Goal: Complete application form

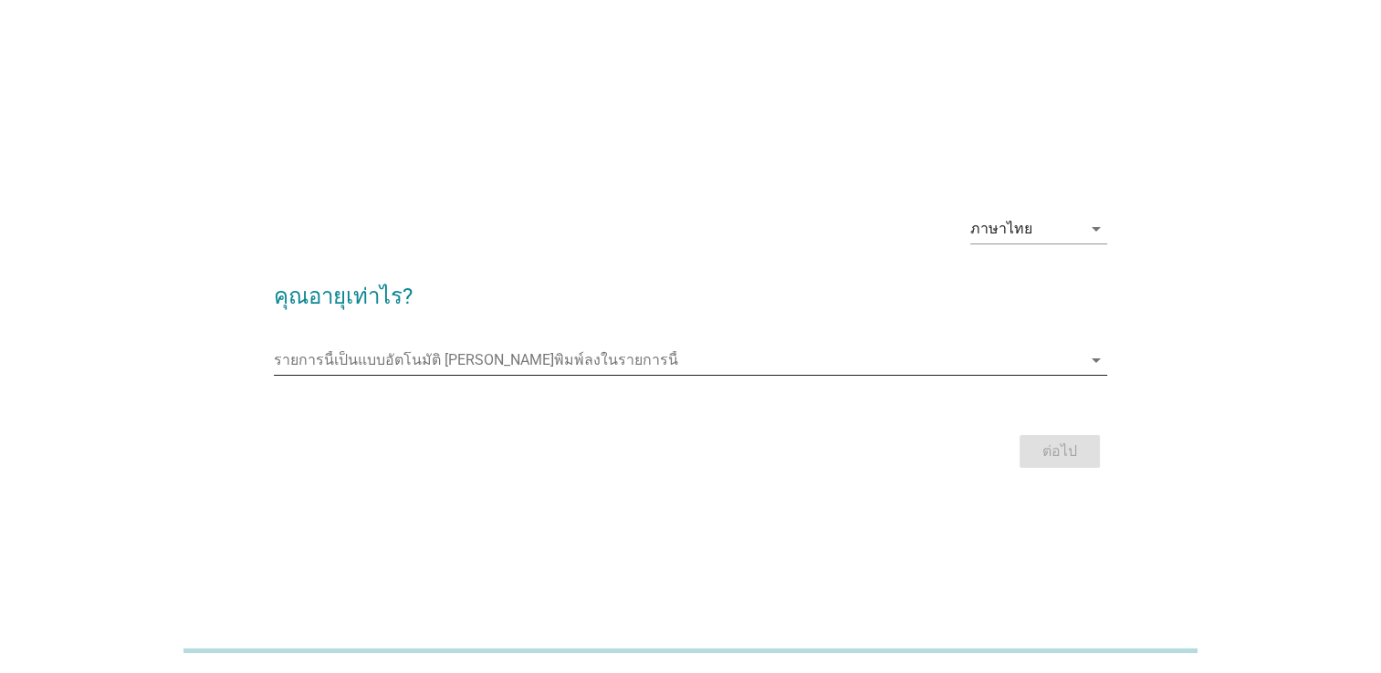
click at [1083, 352] on div "arrow_drop_down" at bounding box center [1094, 361] width 26 height 22
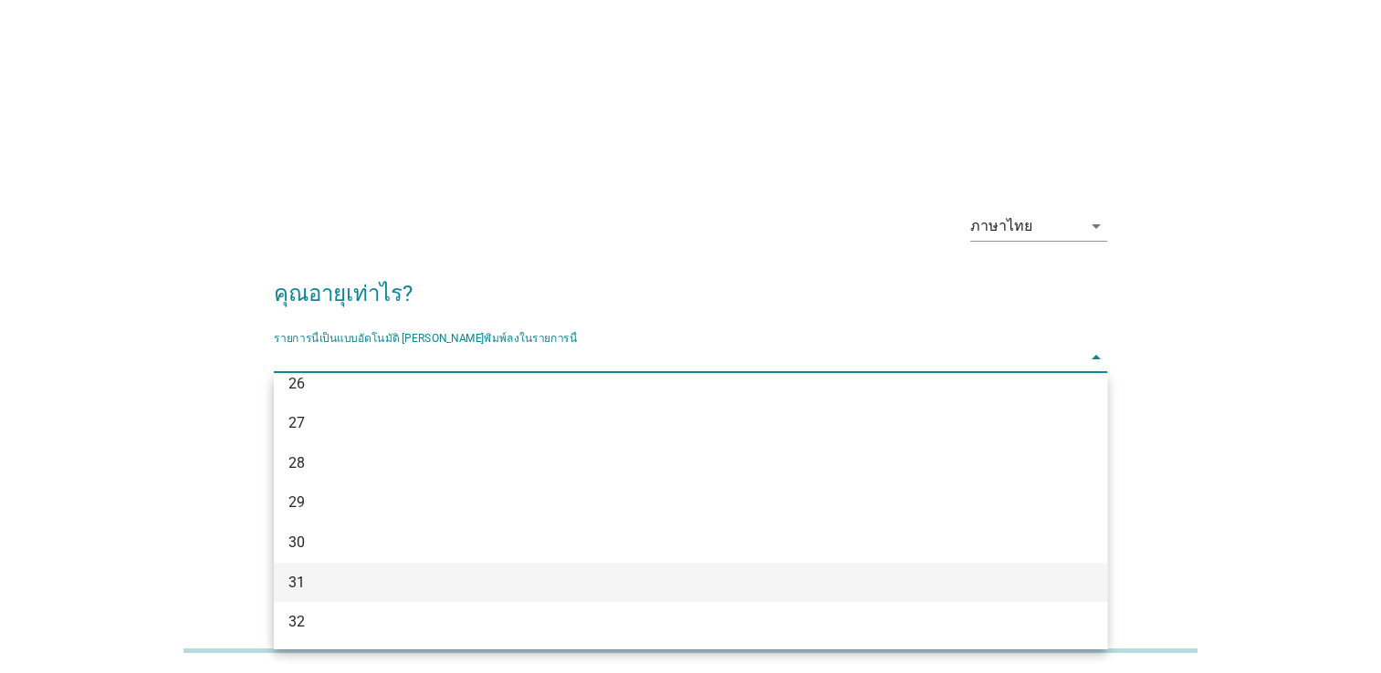
scroll to position [365, 0]
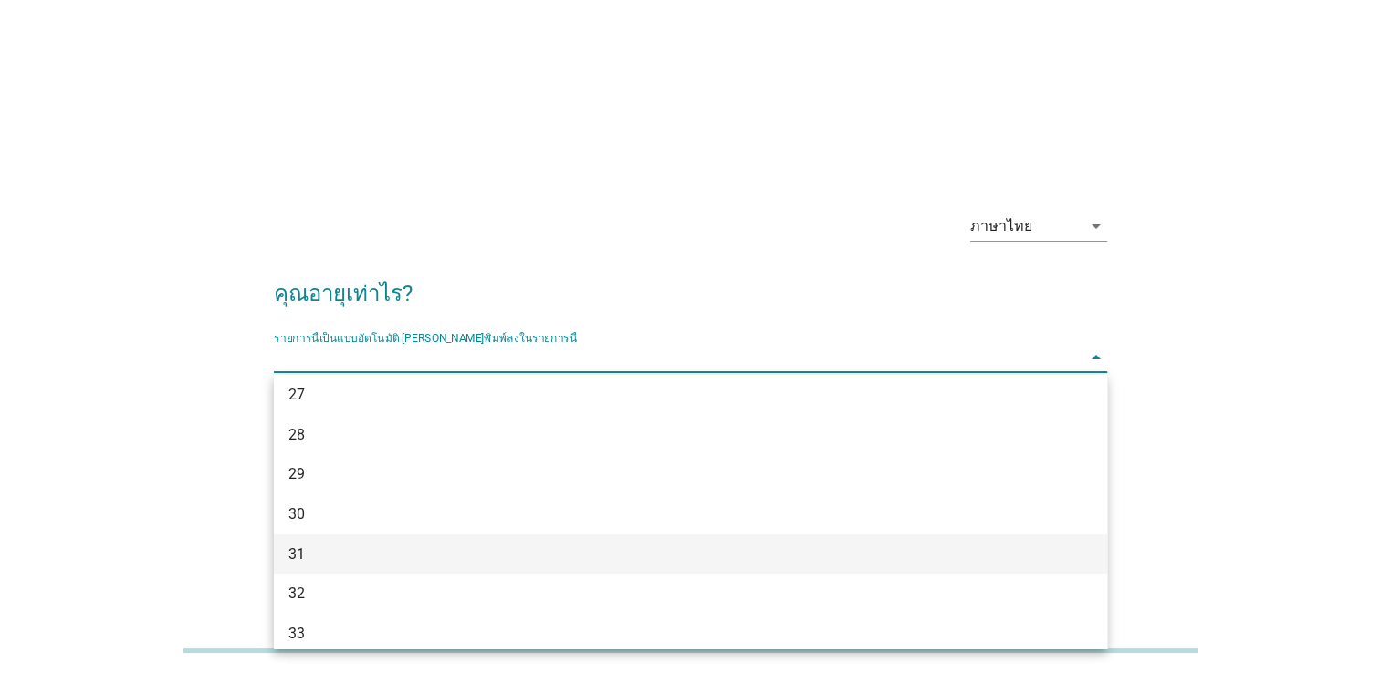
click at [371, 544] on div "31" at bounding box center [656, 555] width 737 height 22
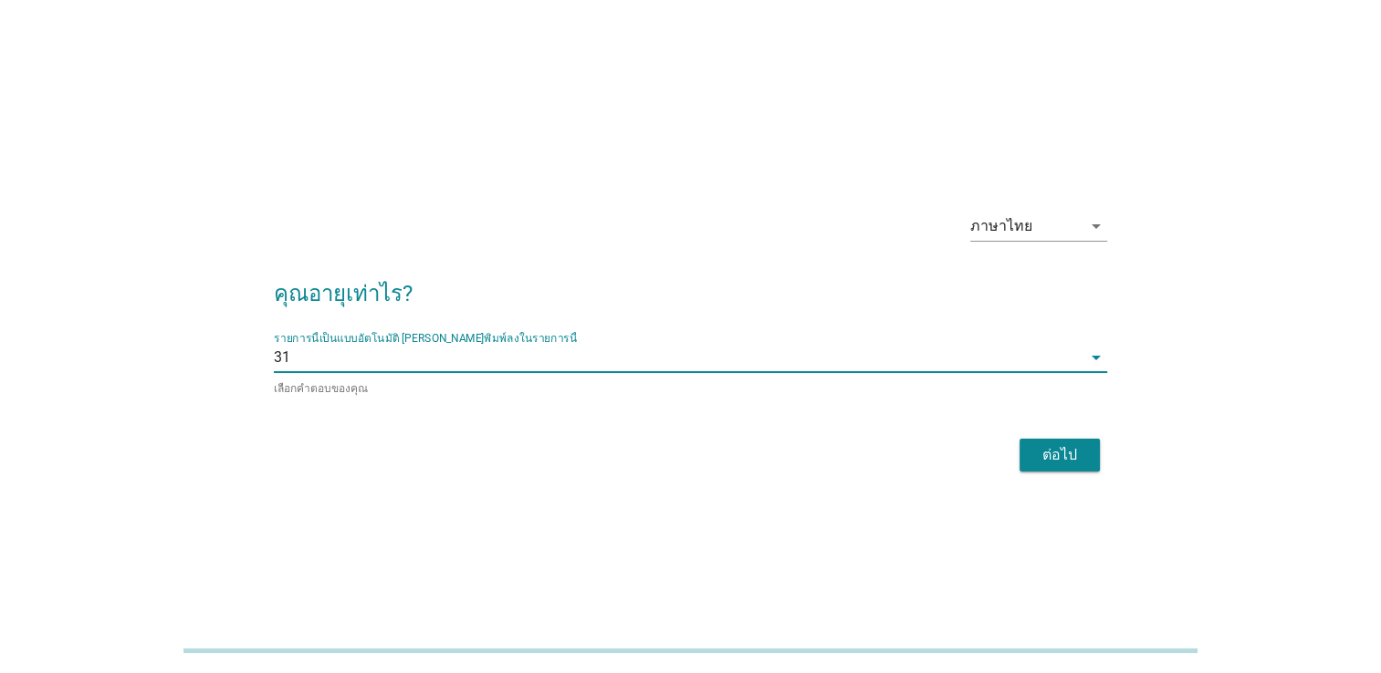
click at [1054, 462] on div "ต่อไป" at bounding box center [1059, 455] width 51 height 22
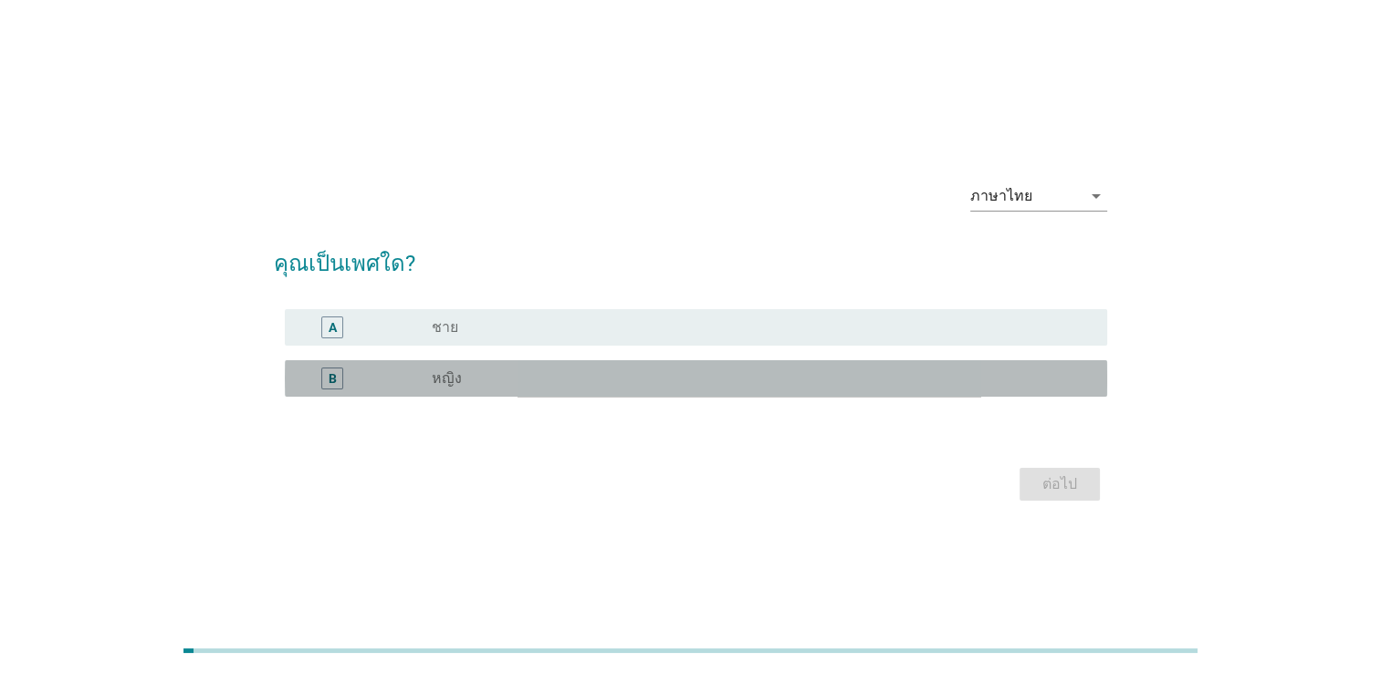
click at [379, 385] on div "B" at bounding box center [365, 379] width 132 height 22
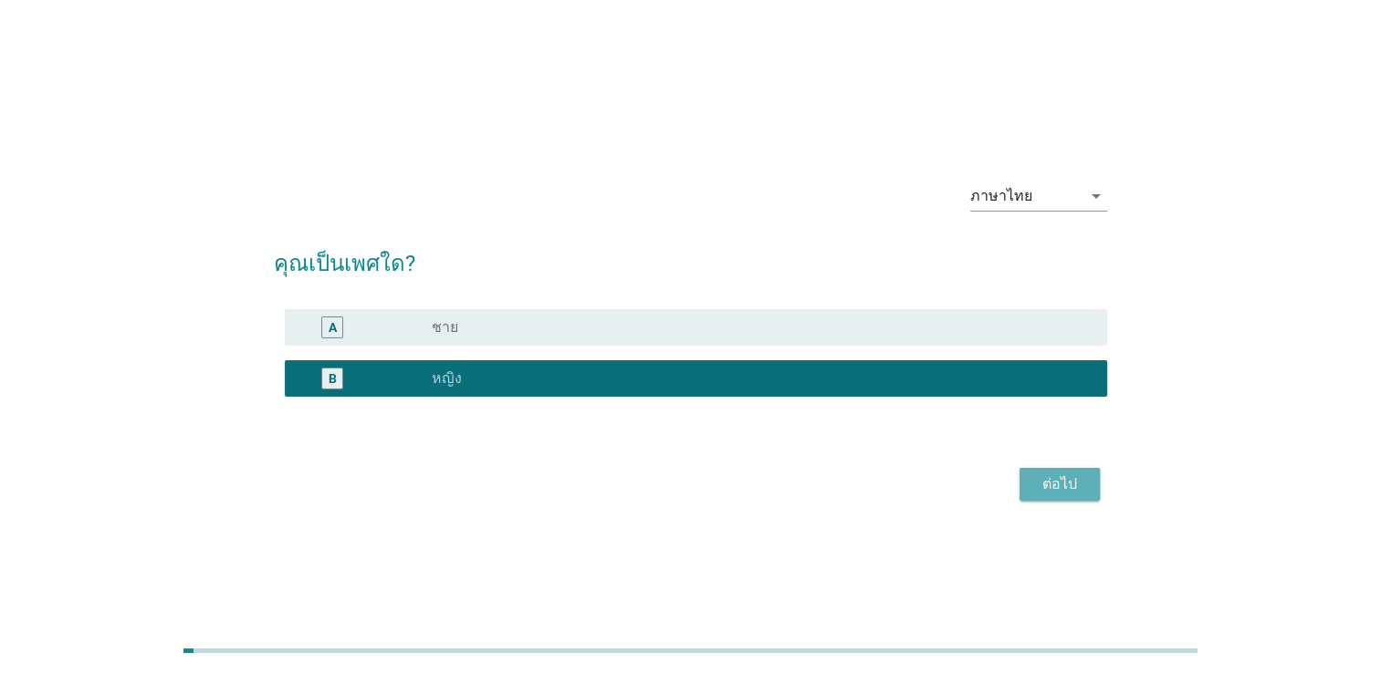
drag, startPoint x: 1043, startPoint y: 488, endPoint x: 1020, endPoint y: 488, distance: 22.8
click at [1040, 488] on div "ต่อไป" at bounding box center [1059, 485] width 51 height 22
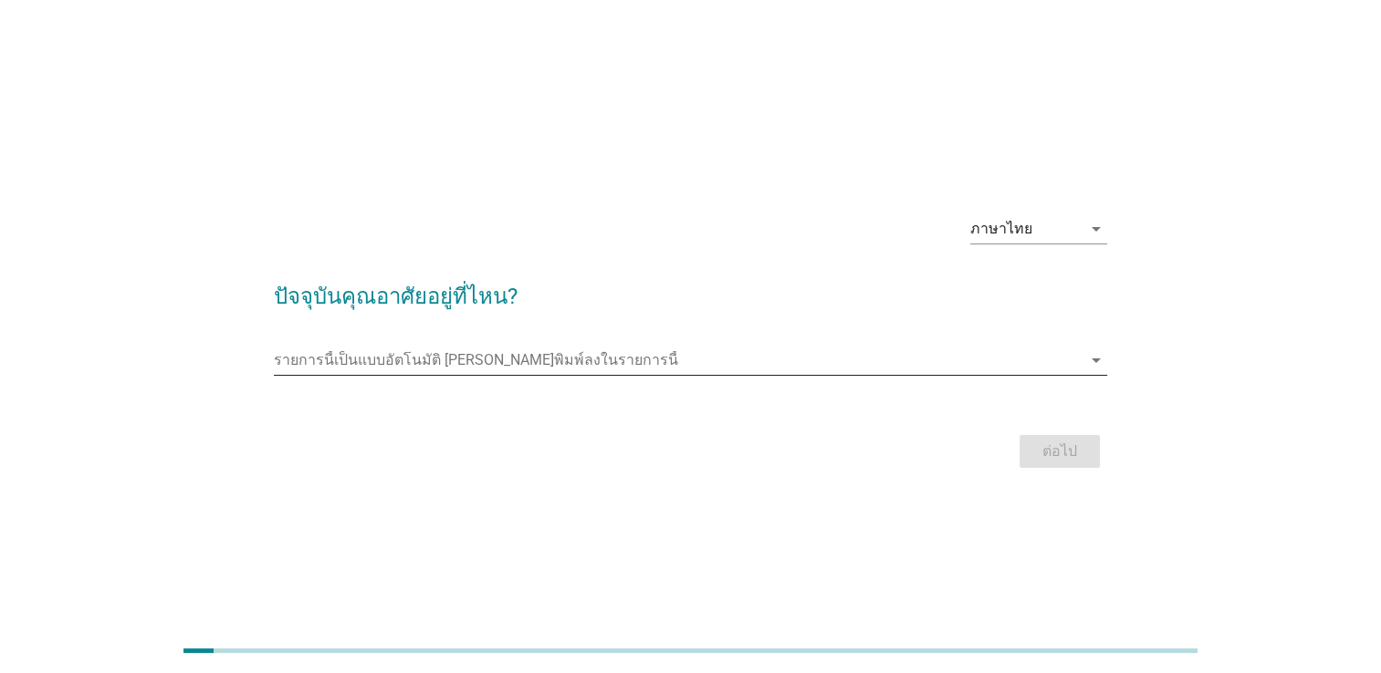
click at [445, 359] on input "รายการนี้เป็นแบบอัตโนมัติ คุณสามารถพิมพ์ลงในรายการนี้" at bounding box center [678, 360] width 808 height 29
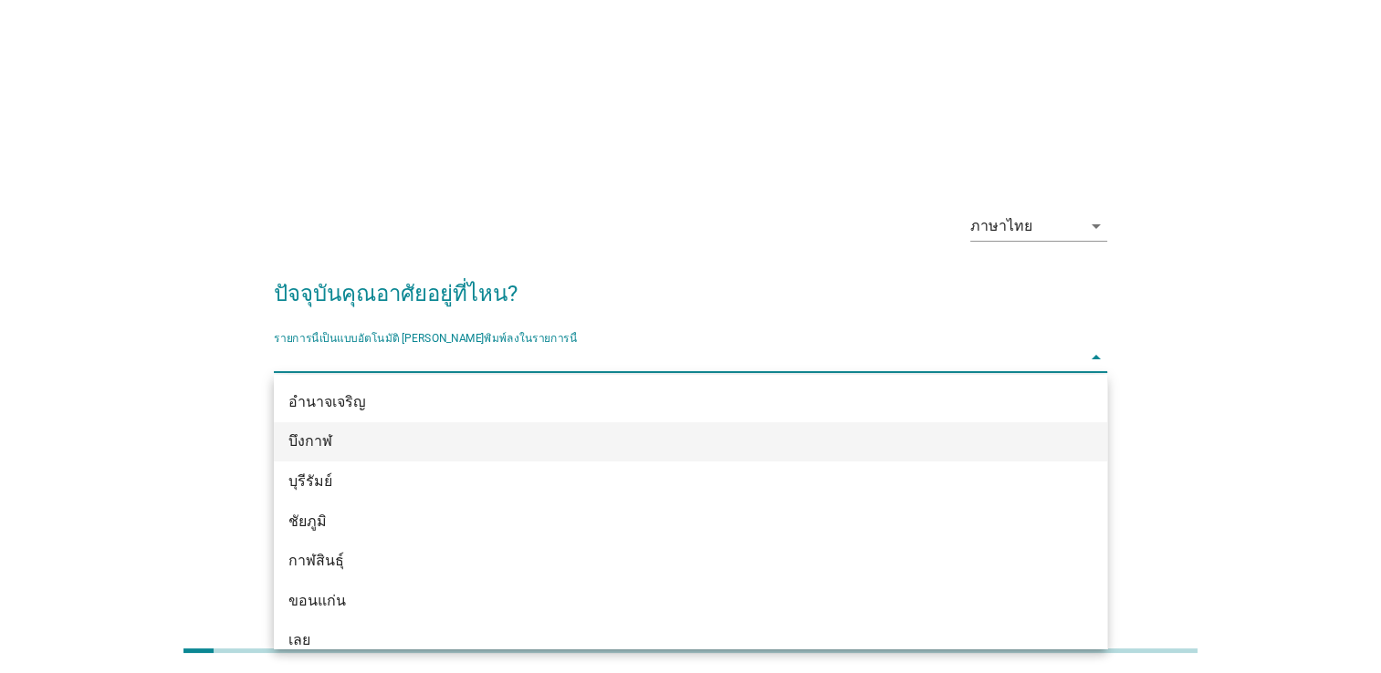
click at [438, 451] on div "บึงกาฬ" at bounding box center [656, 442] width 737 height 22
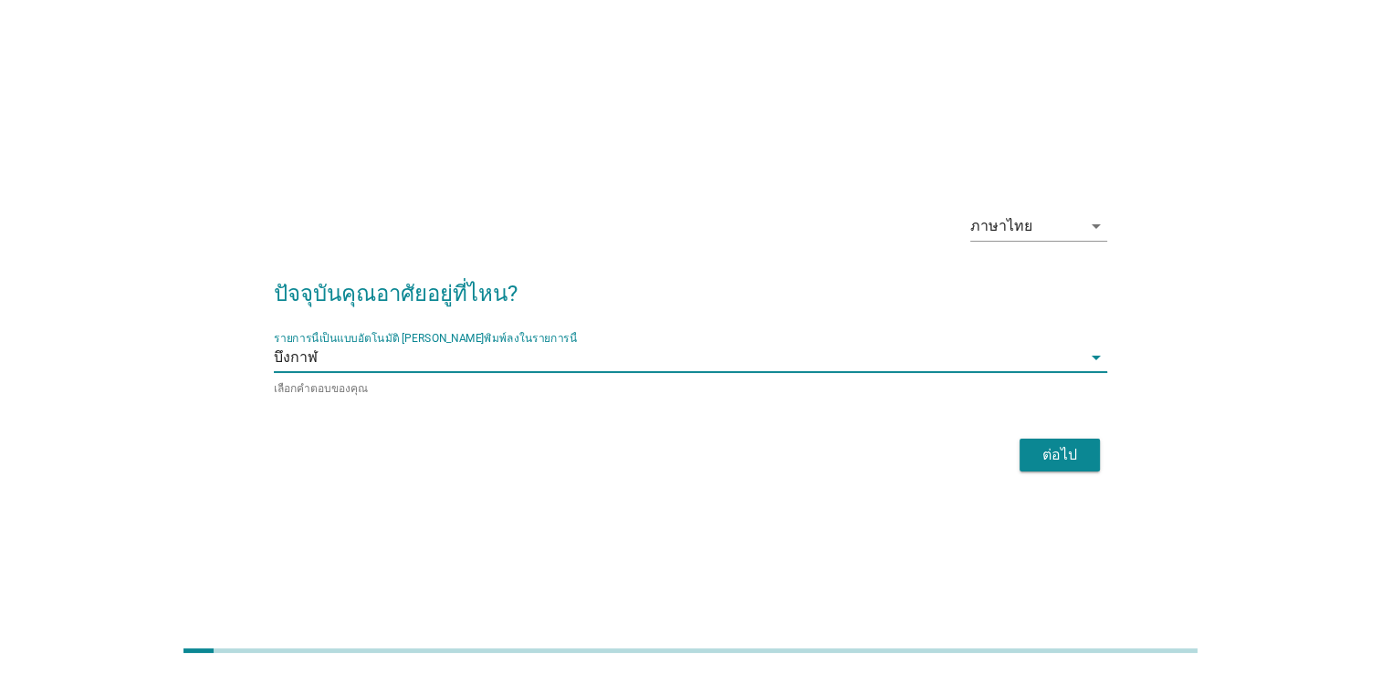
click at [1047, 474] on div "ต่อไป" at bounding box center [690, 455] width 833 height 44
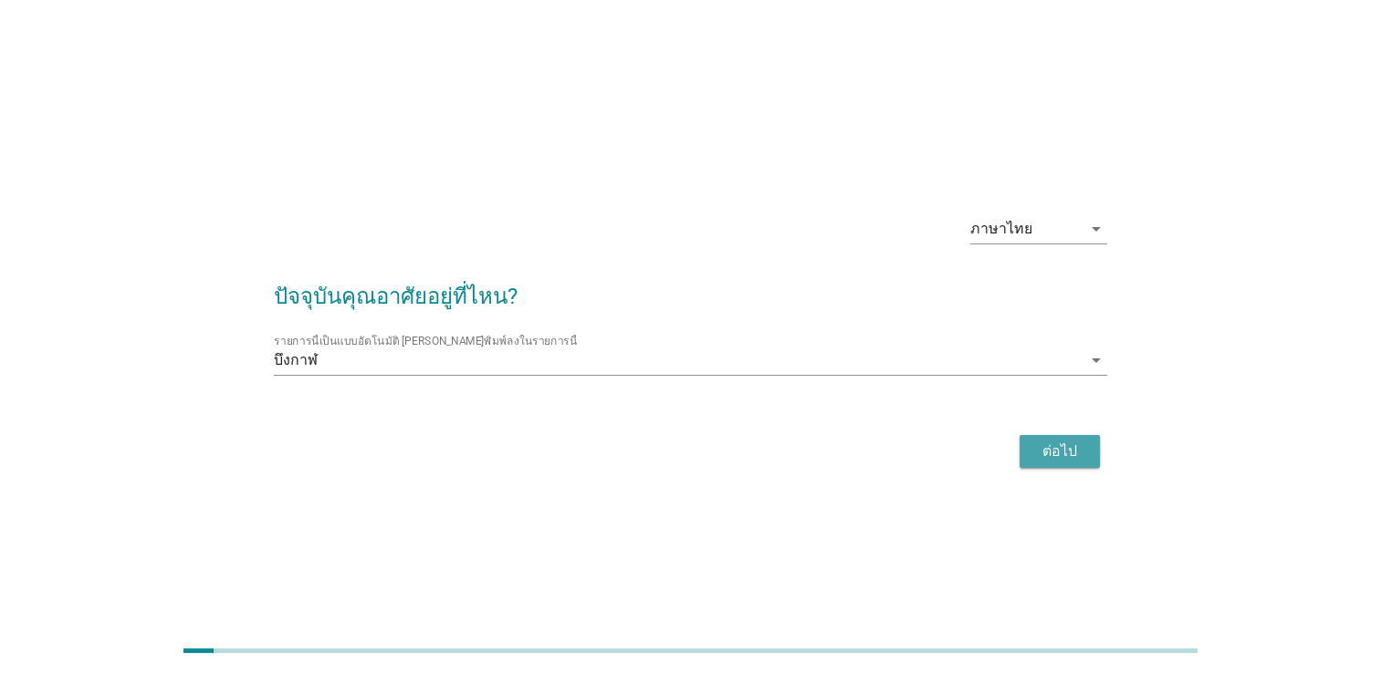
click at [1046, 455] on div "ต่อไป" at bounding box center [1059, 452] width 51 height 22
